Goal: Check status: Check status

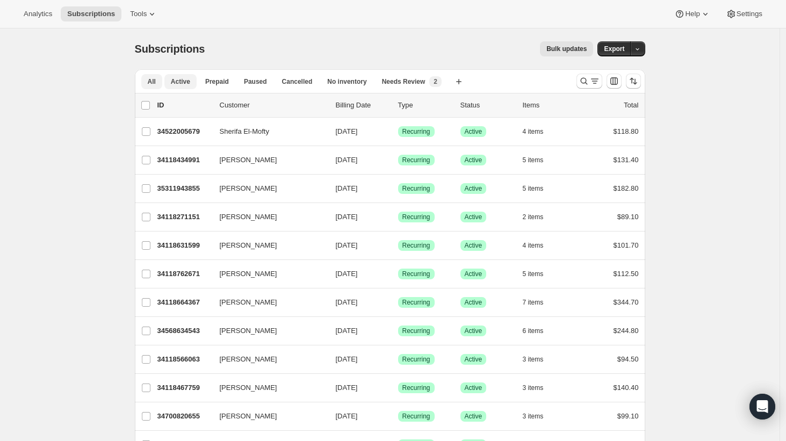
click at [178, 78] on span "Active" at bounding box center [180, 81] width 19 height 9
click at [216, 83] on span "Prepaid" at bounding box center [217, 81] width 24 height 9
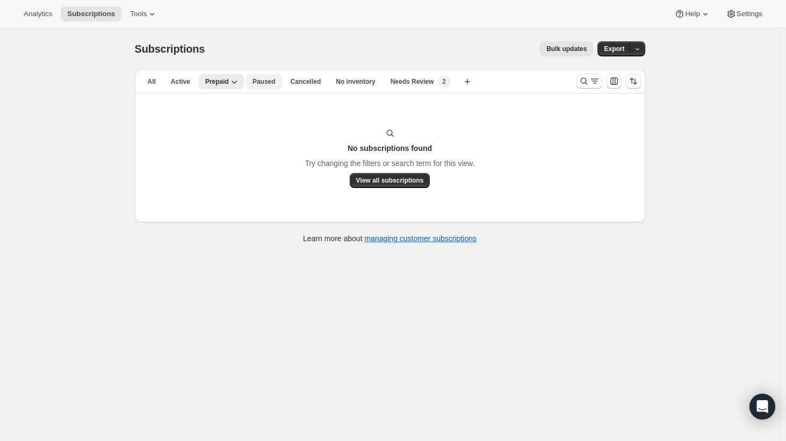
click at [268, 82] on span "Paused" at bounding box center [264, 81] width 23 height 9
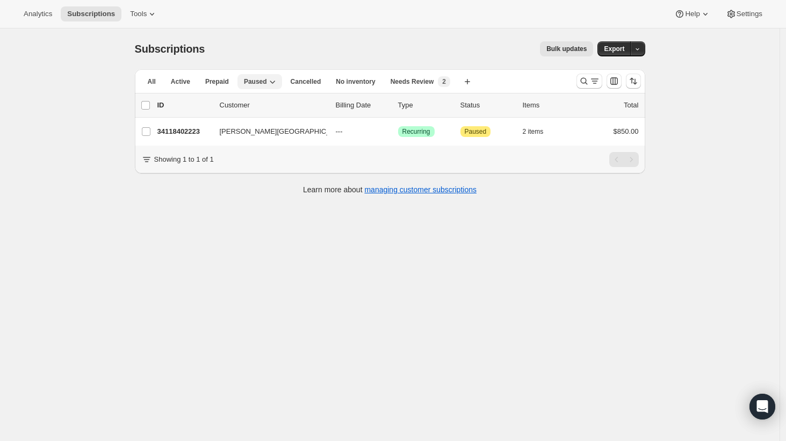
click at [258, 81] on span "Paused" at bounding box center [255, 81] width 23 height 9
click at [268, 32] on div "Subscriptions. This page is ready Subscriptions Bulk updates More actions Bulk …" at bounding box center [390, 48] width 510 height 41
click at [256, 82] on span "Paused" at bounding box center [255, 81] width 23 height 9
click at [272, 35] on div "Subscriptions. This page is ready Subscriptions Bulk updates More actions Bulk …" at bounding box center [390, 48] width 510 height 41
click at [177, 84] on span "Active" at bounding box center [180, 81] width 19 height 9
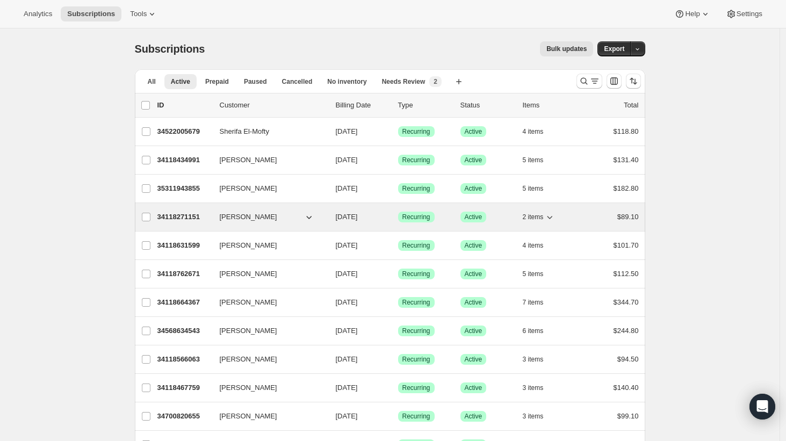
click at [177, 219] on p "34118271151" at bounding box center [184, 217] width 54 height 11
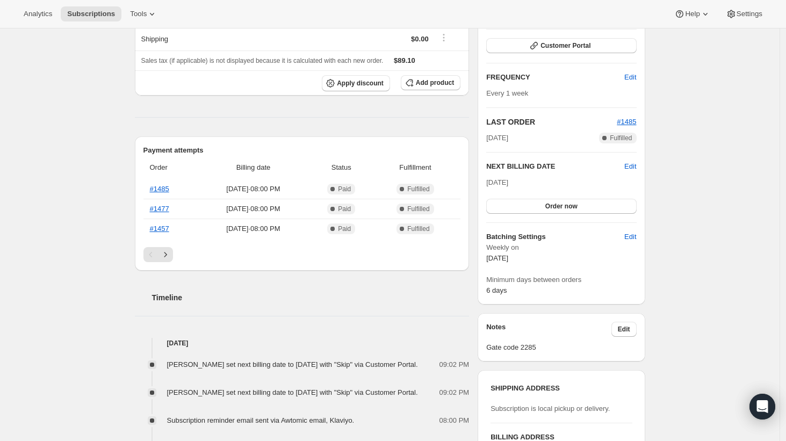
scroll to position [148, 0]
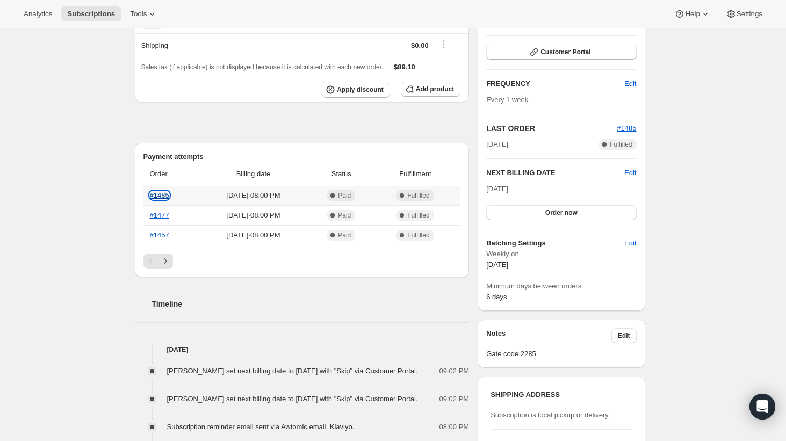
click at [164, 196] on link "#1485" at bounding box center [159, 195] width 19 height 8
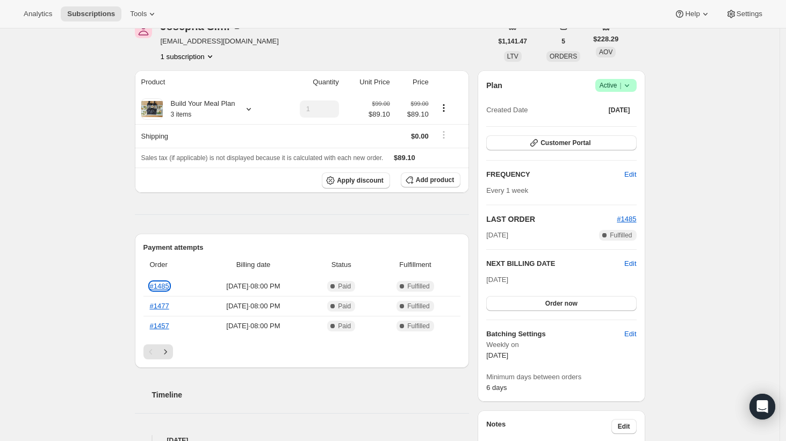
scroll to position [0, 0]
